Goal: Obtain resource: Download file/media

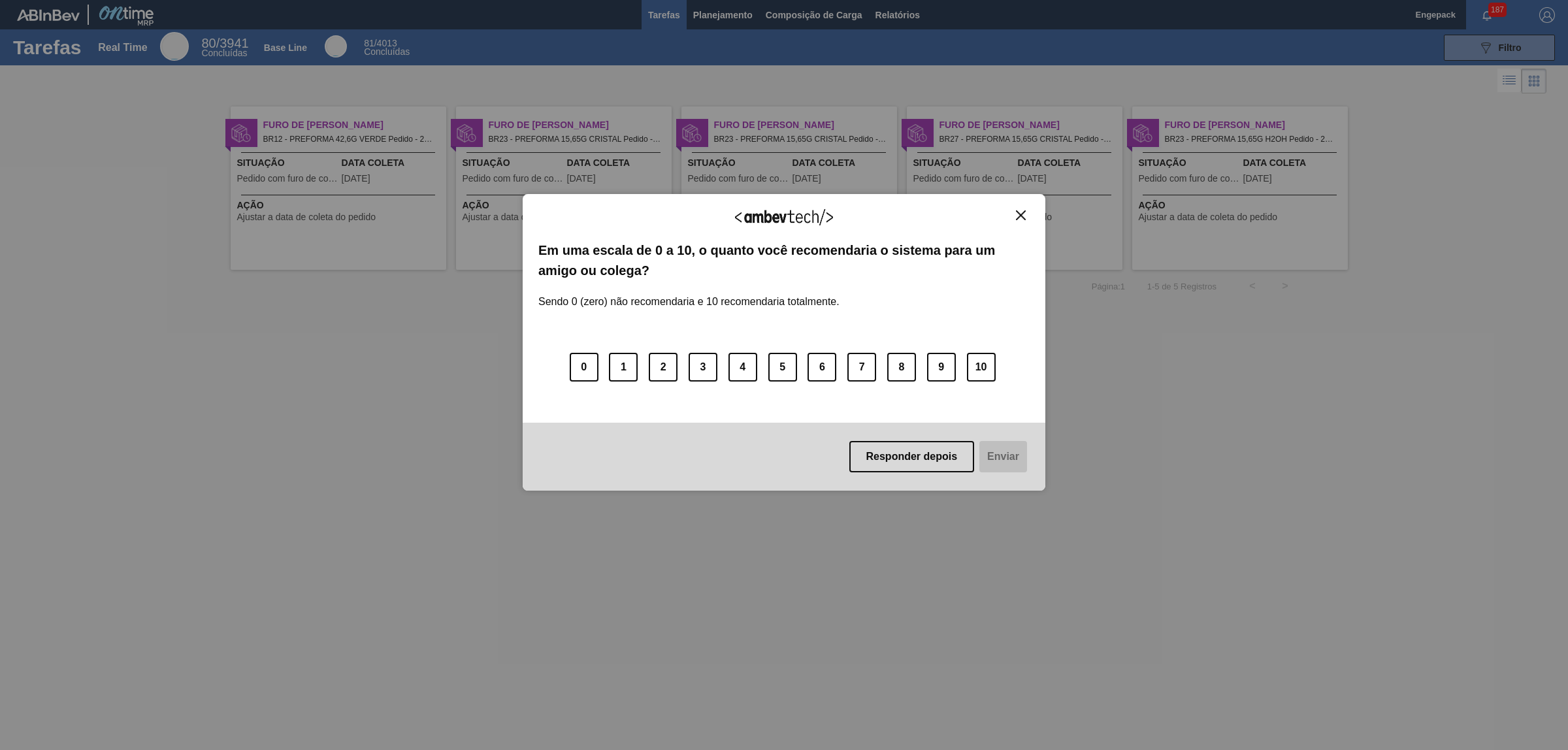
click at [916, 451] on button "Responder depois" at bounding box center [912, 456] width 125 height 31
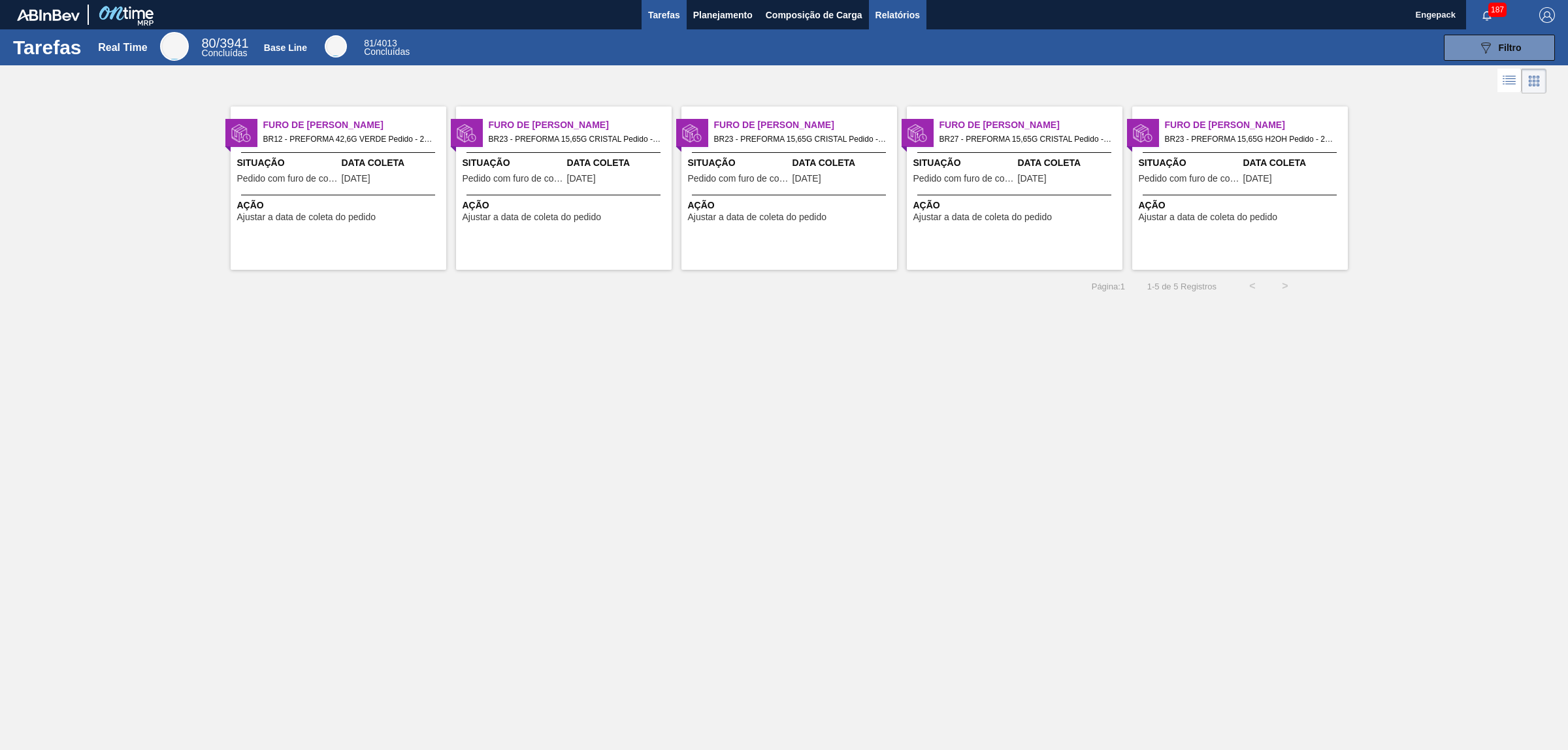
click at [902, 20] on span "Relatórios" at bounding box center [897, 15] width 44 height 16
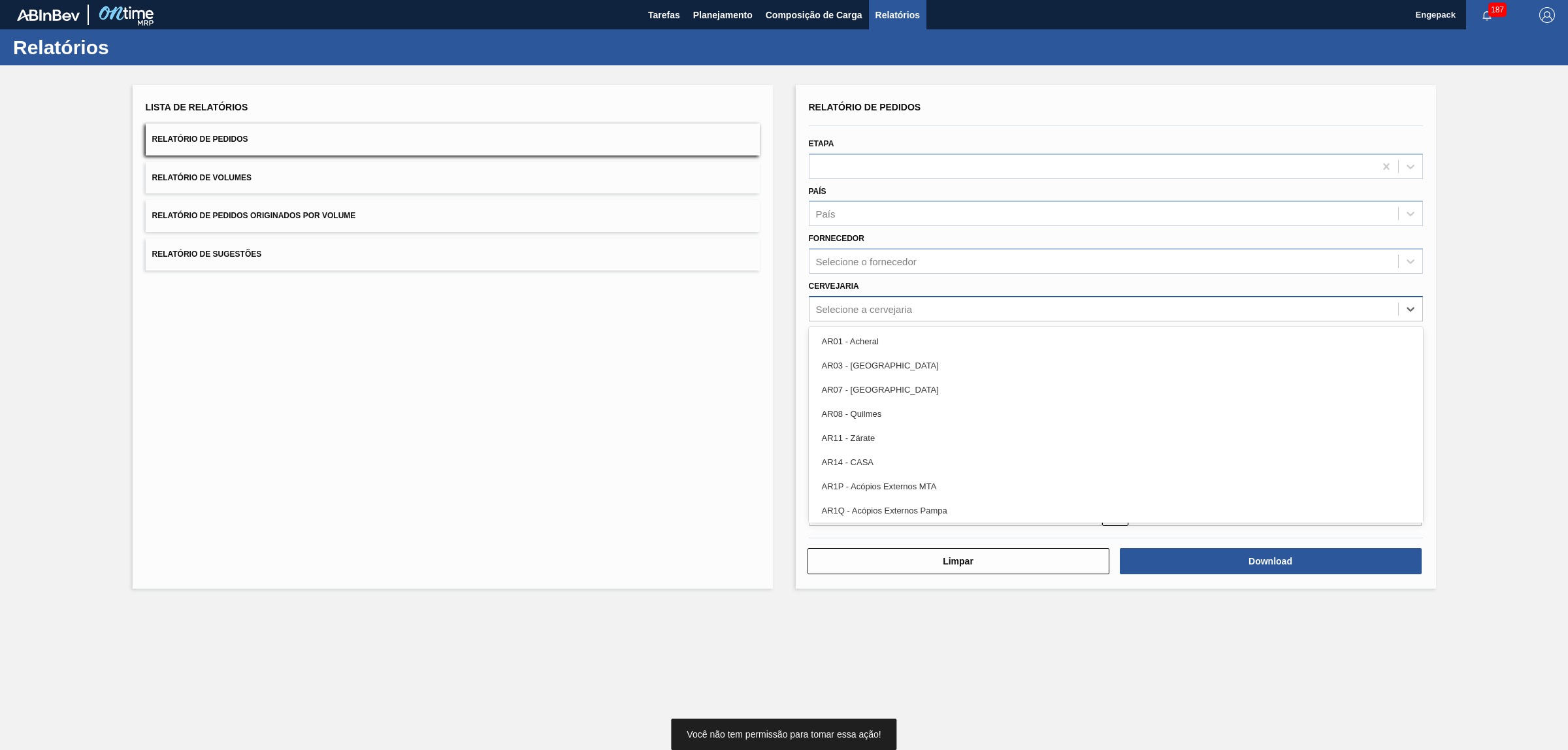
click at [849, 308] on div "Selecione a cervejaria" at bounding box center [865, 308] width 97 height 11
click at [867, 296] on div "Selecione a cervejaria" at bounding box center [1116, 308] width 615 height 26
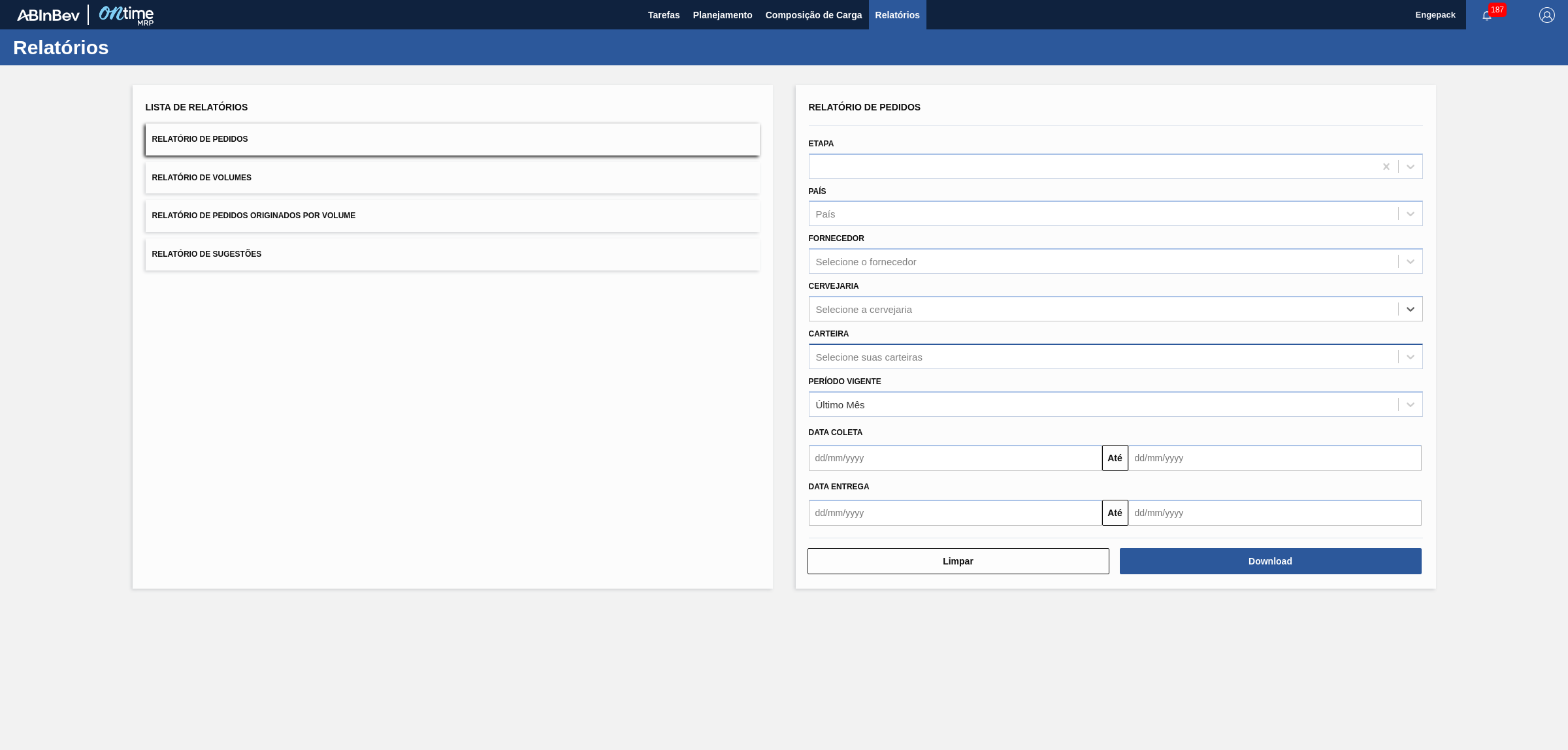
click at [874, 364] on div "Selecione suas carteiras" at bounding box center [1116, 356] width 615 height 26
type input "pref"
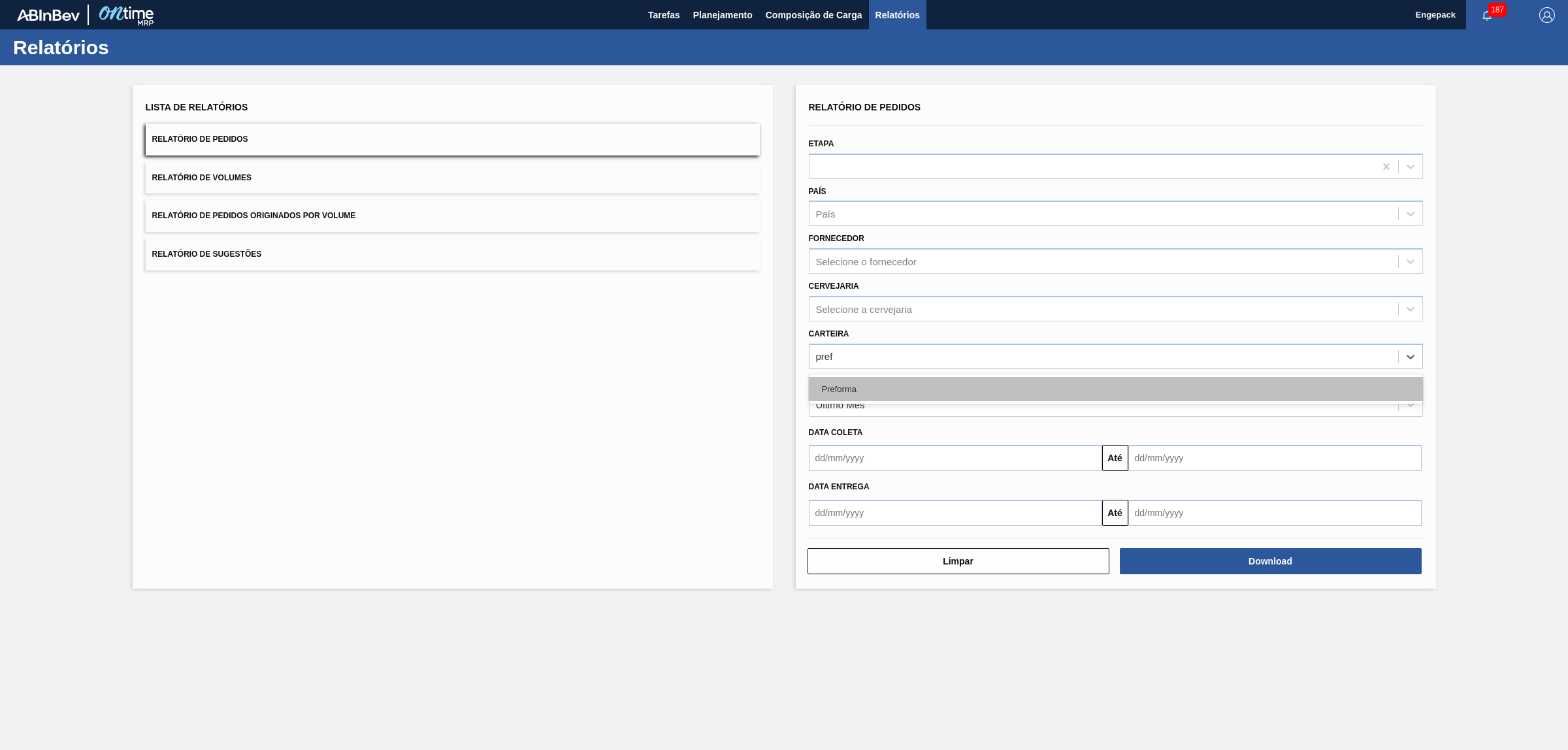
click at [867, 384] on div "Preforma" at bounding box center [1116, 388] width 615 height 24
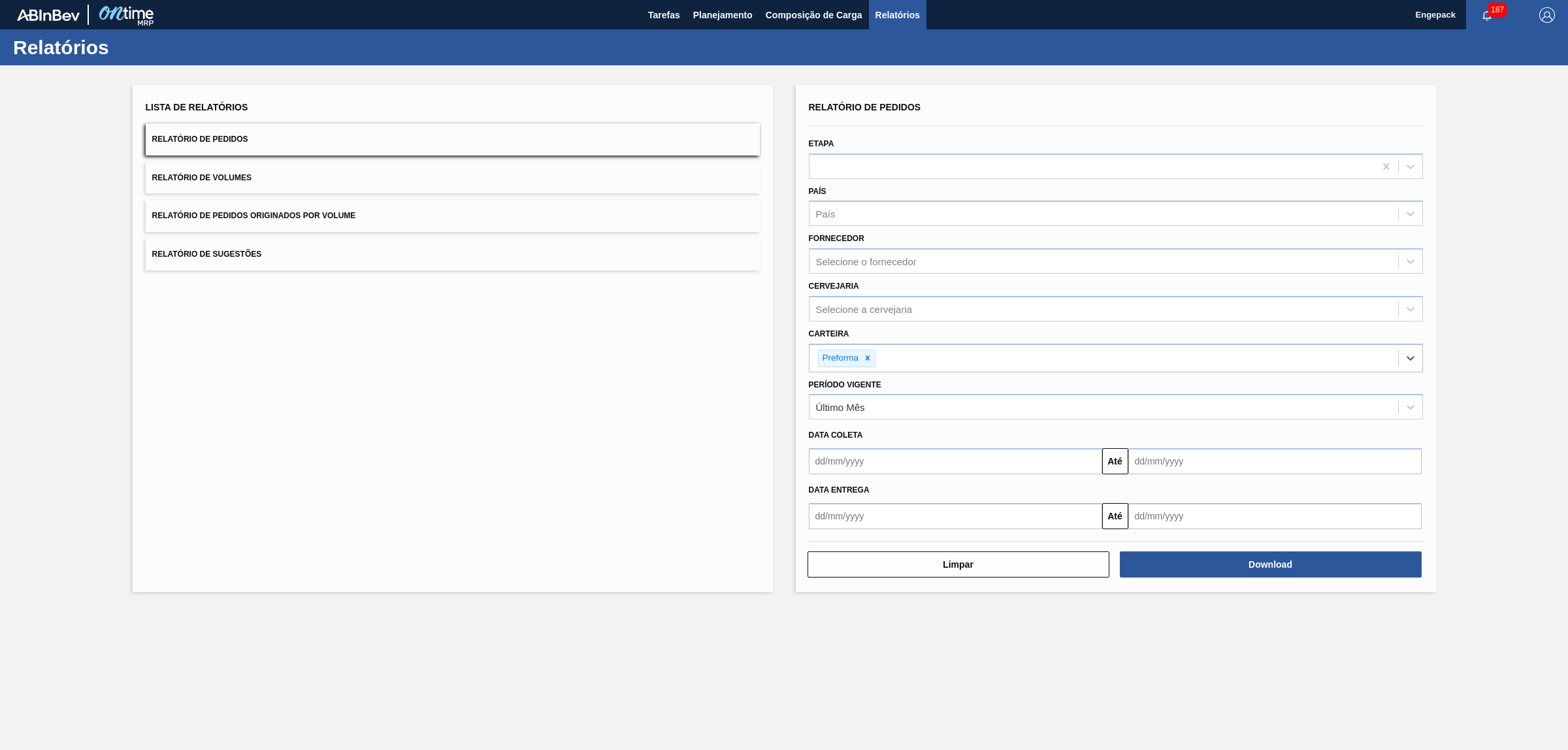
click at [870, 459] on input "text" at bounding box center [956, 461] width 293 height 26
click at [889, 536] on div "1" at bounding box center [888, 535] width 17 height 17
type input "[DATE]"
click at [1129, 465] on input "text" at bounding box center [1275, 461] width 293 height 26
click at [1252, 617] on div "31" at bounding box center [1249, 620] width 17 height 17
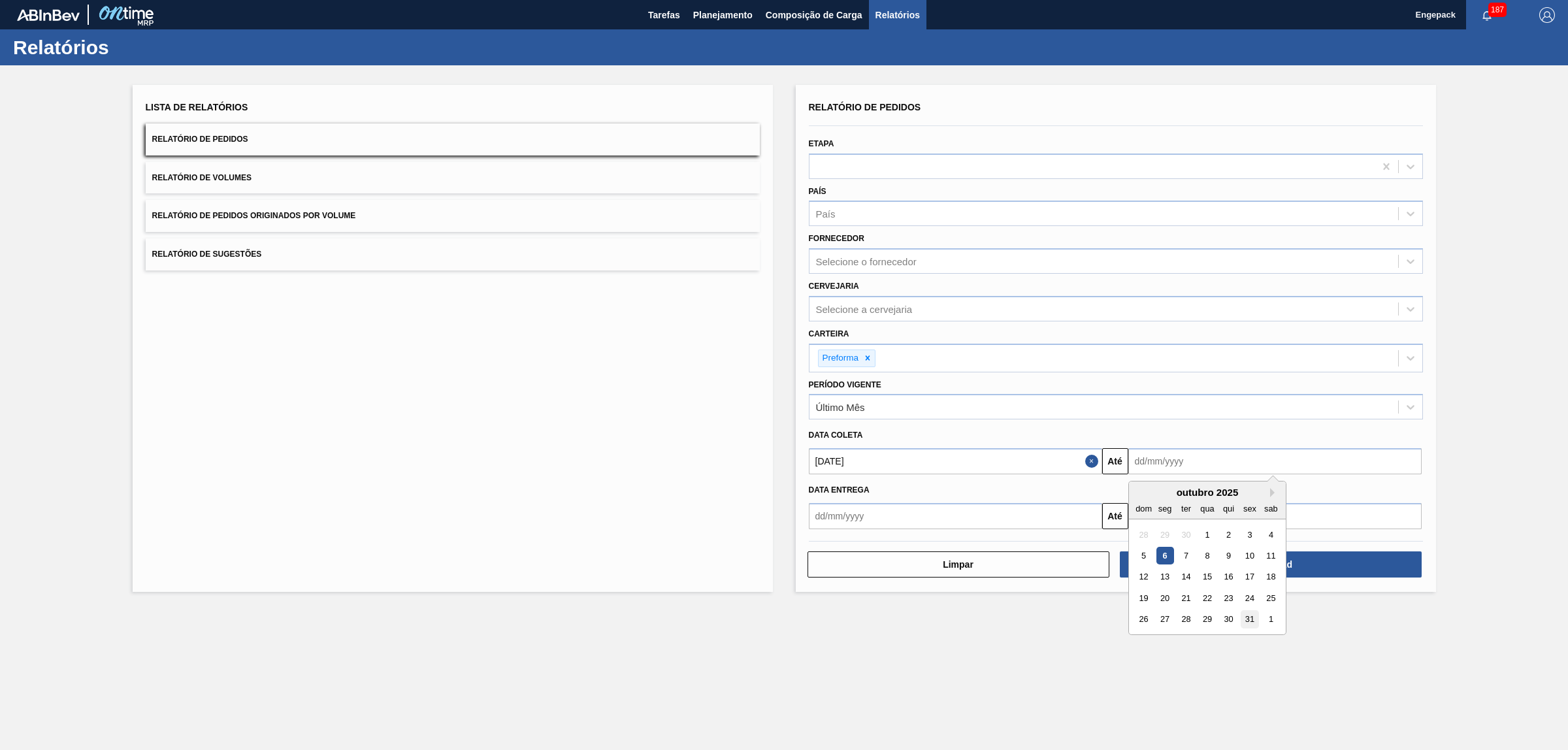
type input "[DATE]"
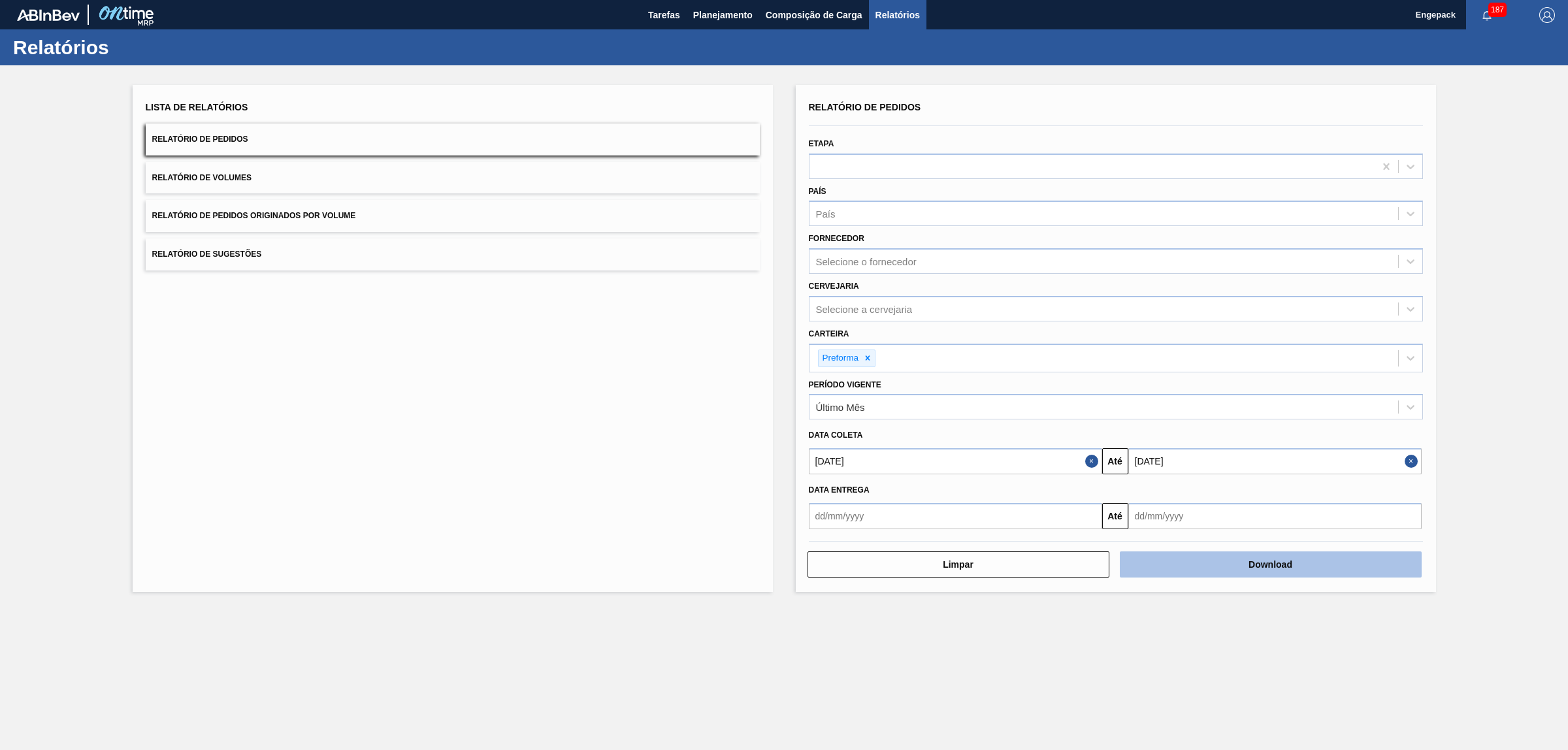
click at [1258, 552] on button "Download" at bounding box center [1271, 565] width 302 height 26
